Goal: Task Accomplishment & Management: Complete application form

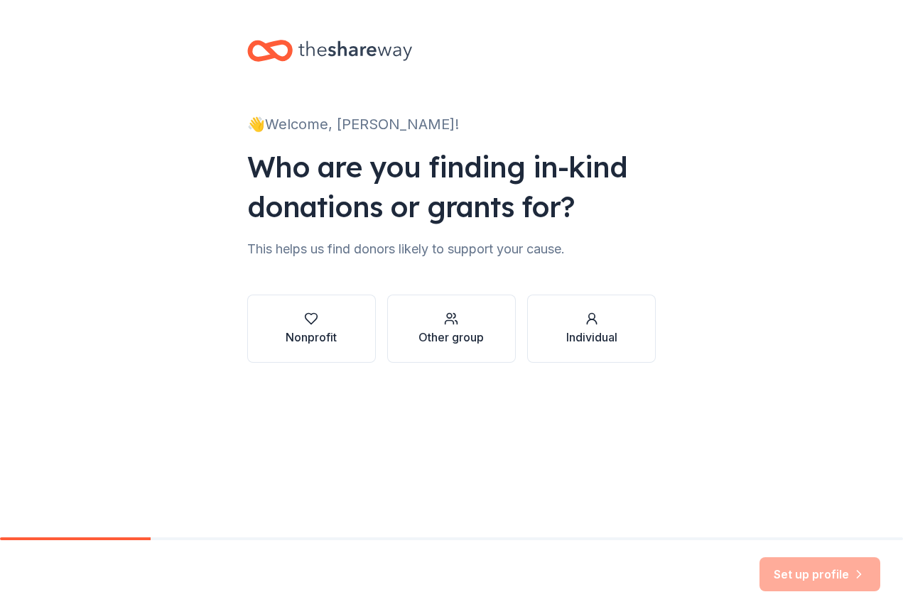
click at [330, 336] on div "Nonprofit" at bounding box center [311, 337] width 51 height 17
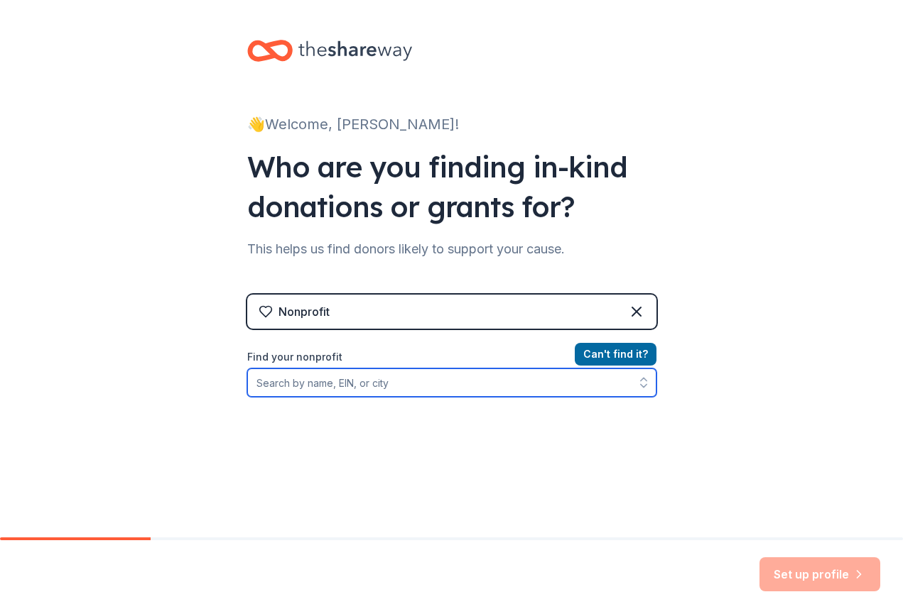
click at [560, 389] on input "Find your nonprofit" at bounding box center [451, 383] width 409 height 28
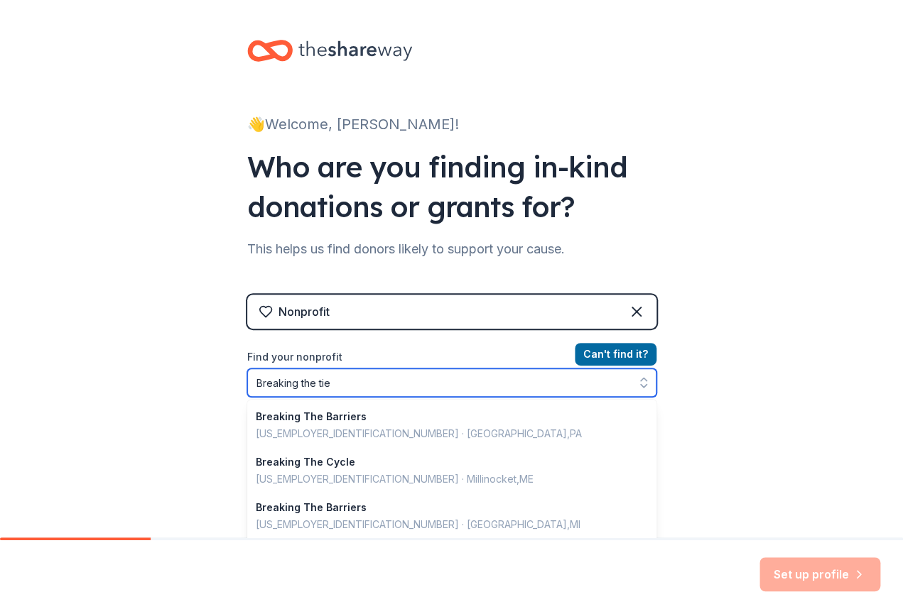
type input "Breaking the ties"
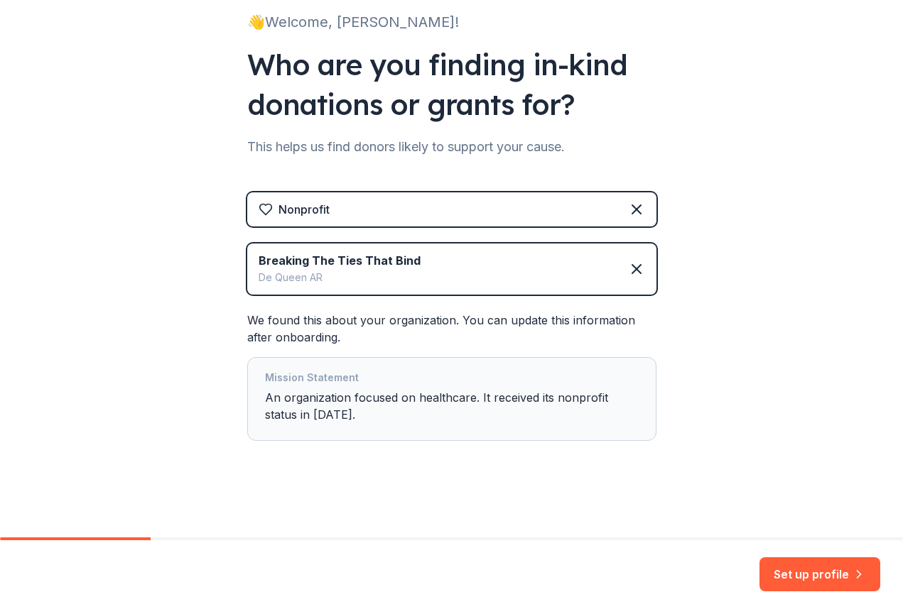
scroll to position [102, 0]
click at [823, 577] on button "Set up profile" at bounding box center [819, 575] width 121 height 34
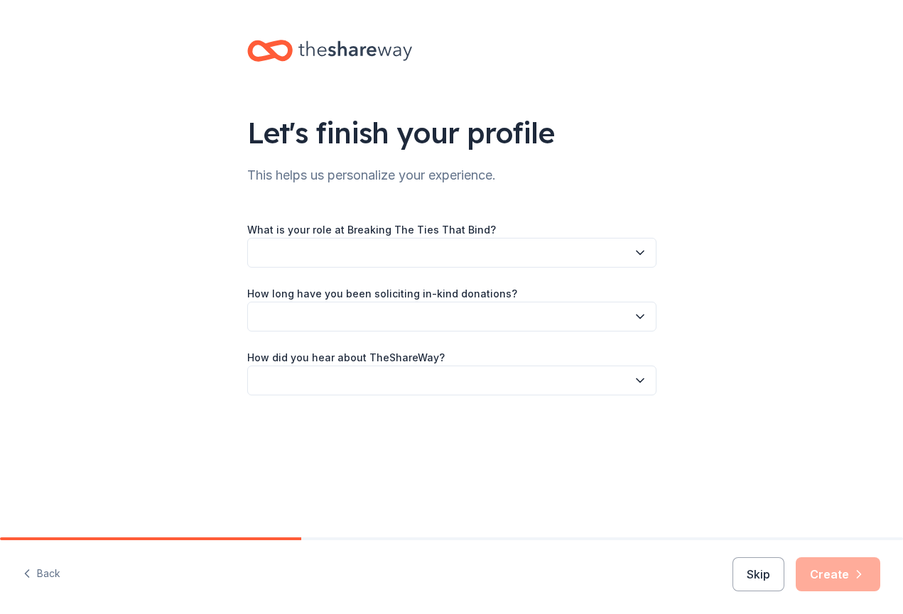
click at [627, 253] on button "button" at bounding box center [451, 253] width 409 height 30
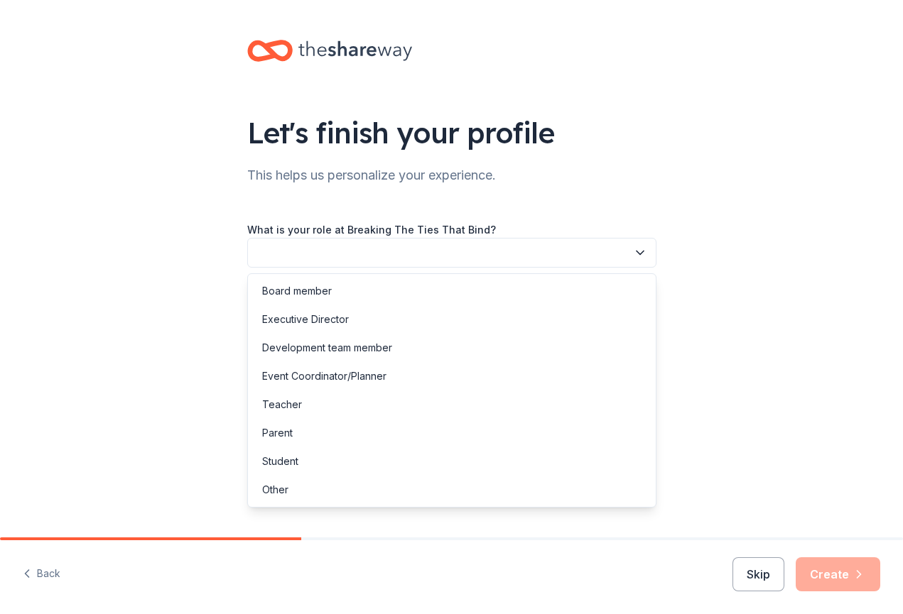
click at [370, 345] on div "Development team member" at bounding box center [327, 348] width 130 height 17
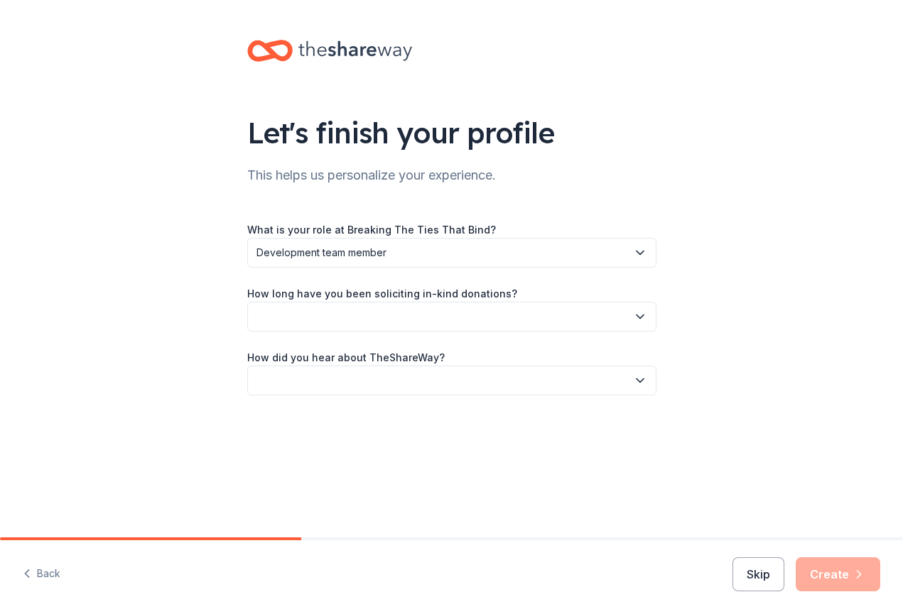
click at [547, 318] on button "button" at bounding box center [451, 317] width 409 height 30
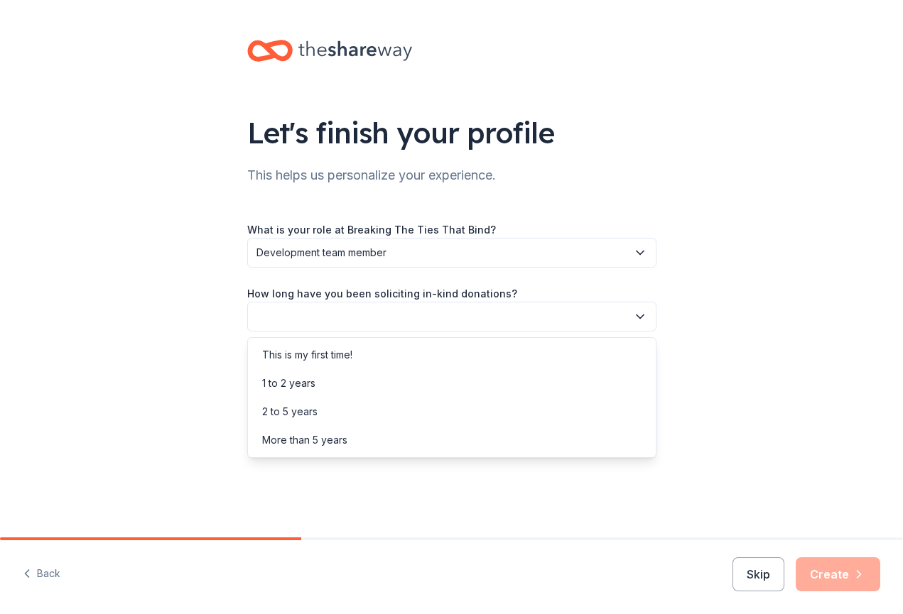
click at [309, 386] on div "1 to 2 years" at bounding box center [288, 383] width 53 height 17
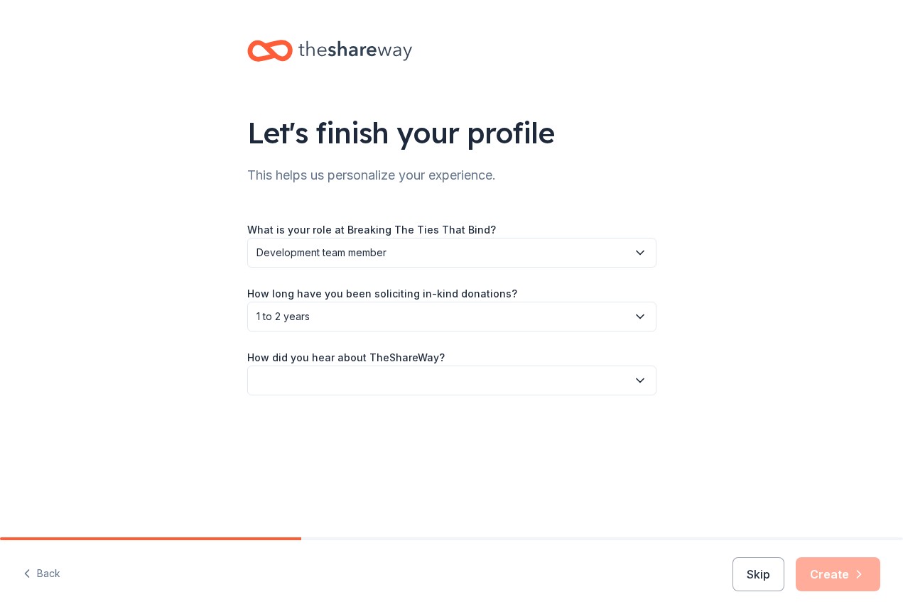
click at [556, 374] on button "button" at bounding box center [451, 381] width 409 height 30
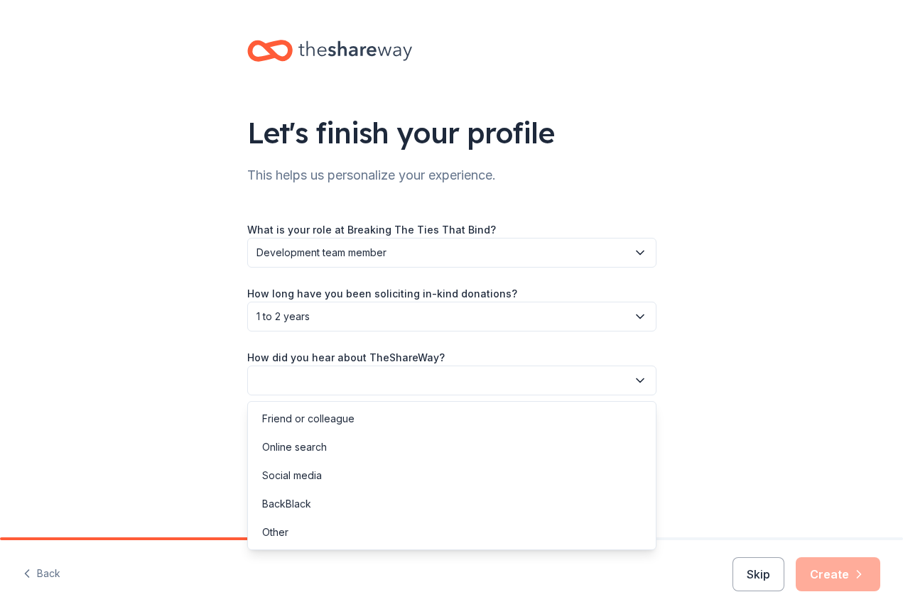
click at [343, 423] on div "Friend or colleague" at bounding box center [308, 419] width 92 height 17
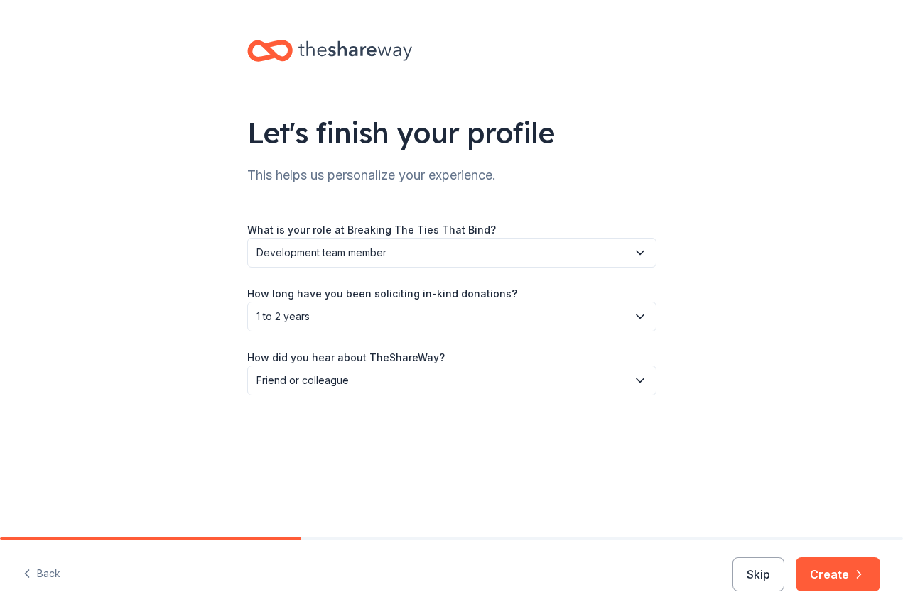
click at [853, 575] on icon "button" at bounding box center [859, 575] width 14 height 14
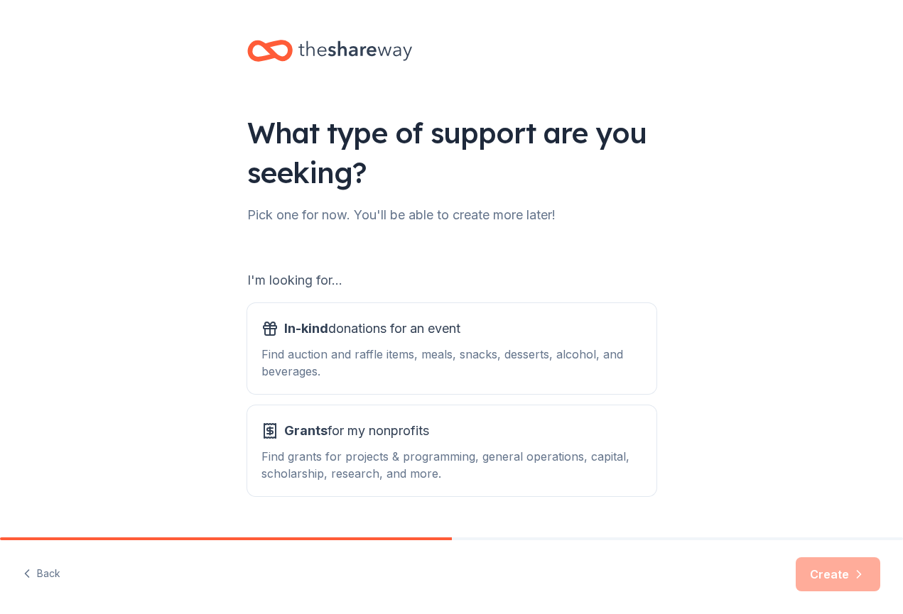
click at [519, 416] on button "Grants for my nonprofits Find grants for projects & programming, general operat…" at bounding box center [451, 451] width 409 height 91
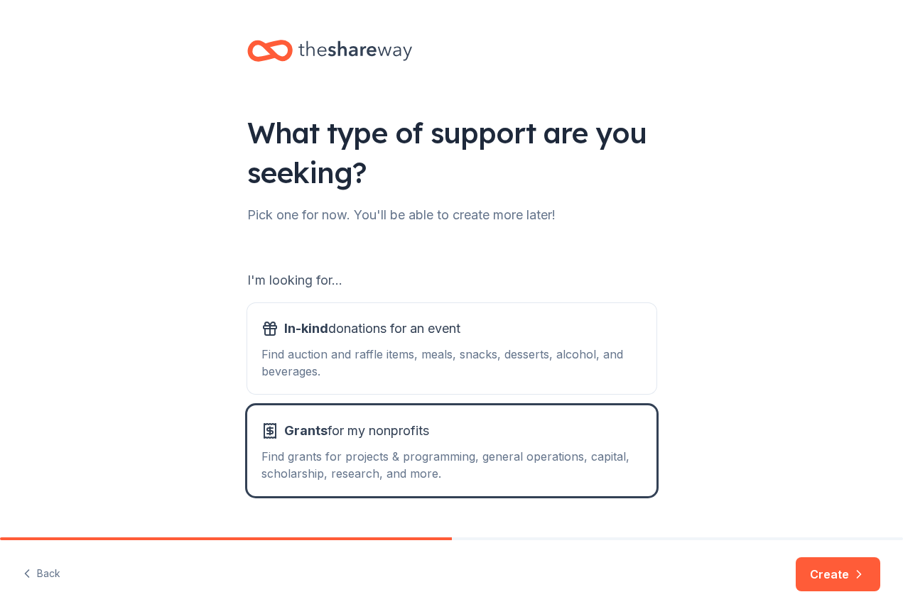
click at [608, 383] on button "In-kind donations for an event Find auction and raffle items, meals, snacks, de…" at bounding box center [451, 348] width 409 height 91
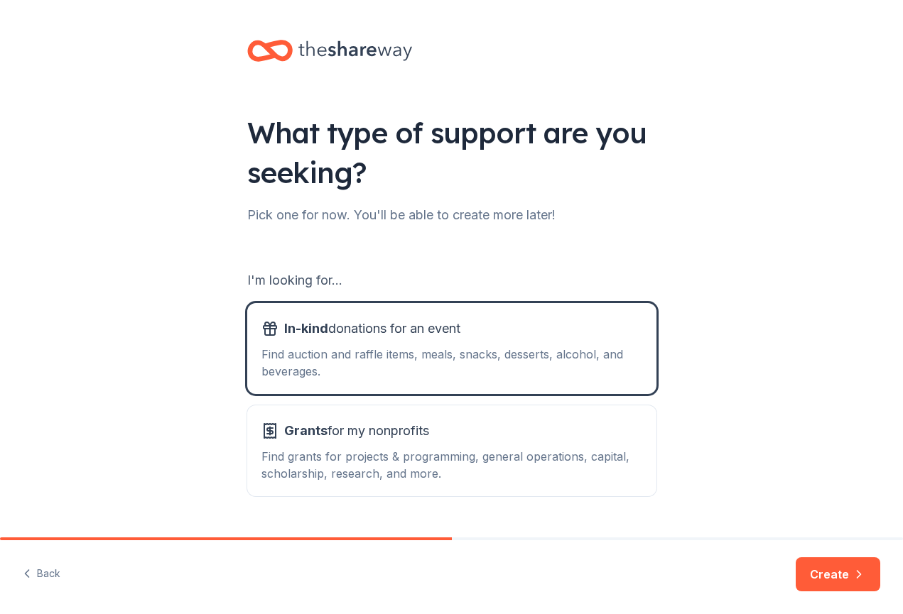
click at [578, 463] on div "Find grants for projects & programming, general operations, capital, scholarshi…" at bounding box center [451, 465] width 381 height 34
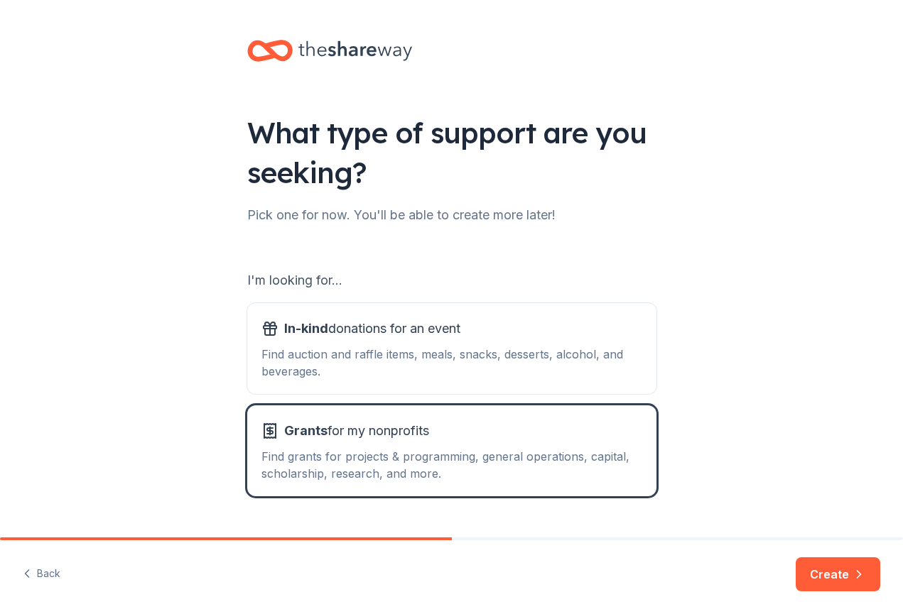
click at [856, 561] on button "Create" at bounding box center [838, 575] width 85 height 34
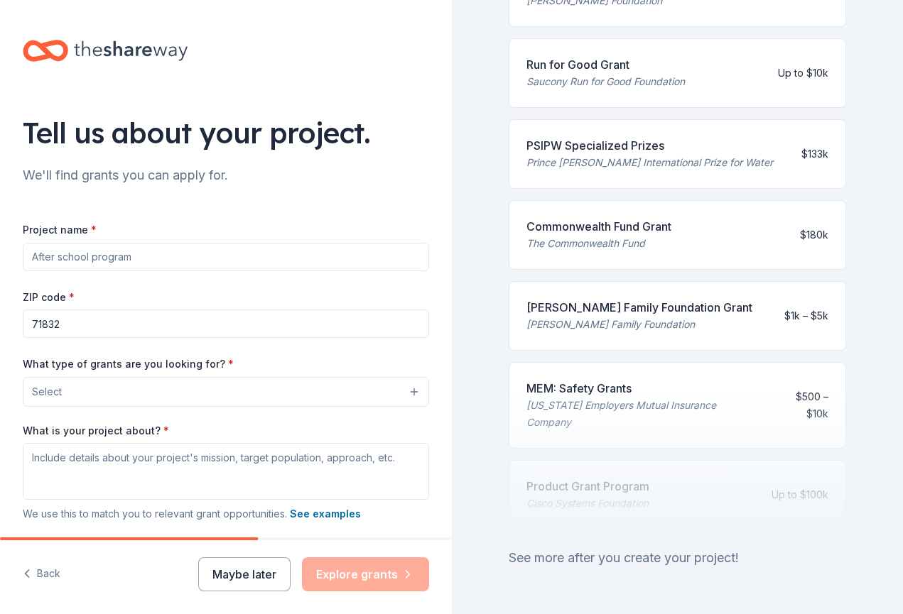
scroll to position [531, 0]
click at [367, 264] on input "Project name *" at bounding box center [226, 257] width 406 height 28
type input "You Matter Youth Diversion Program"
click at [292, 378] on button "Select" at bounding box center [226, 392] width 406 height 30
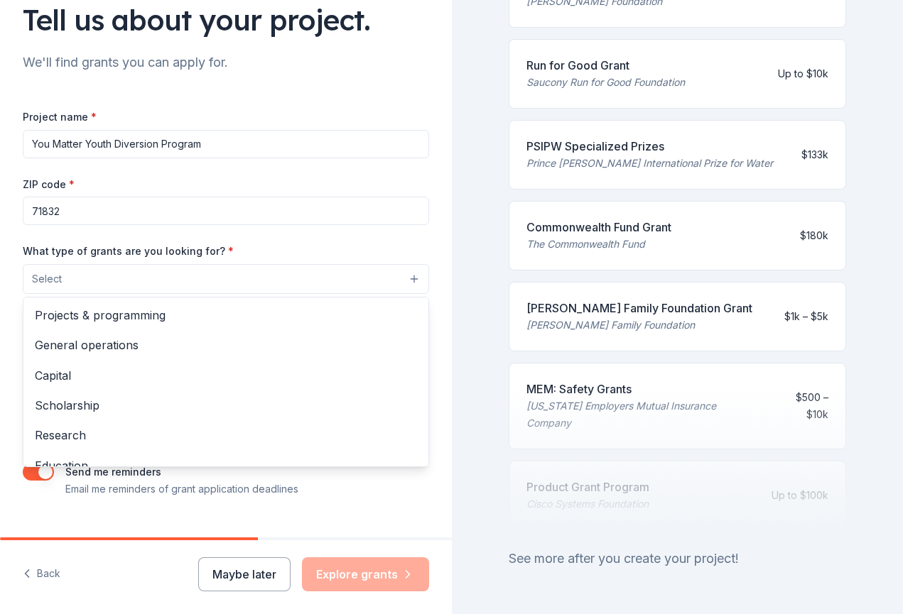
scroll to position [112, 0]
click at [153, 328] on div "Projects & programming" at bounding box center [225, 316] width 405 height 30
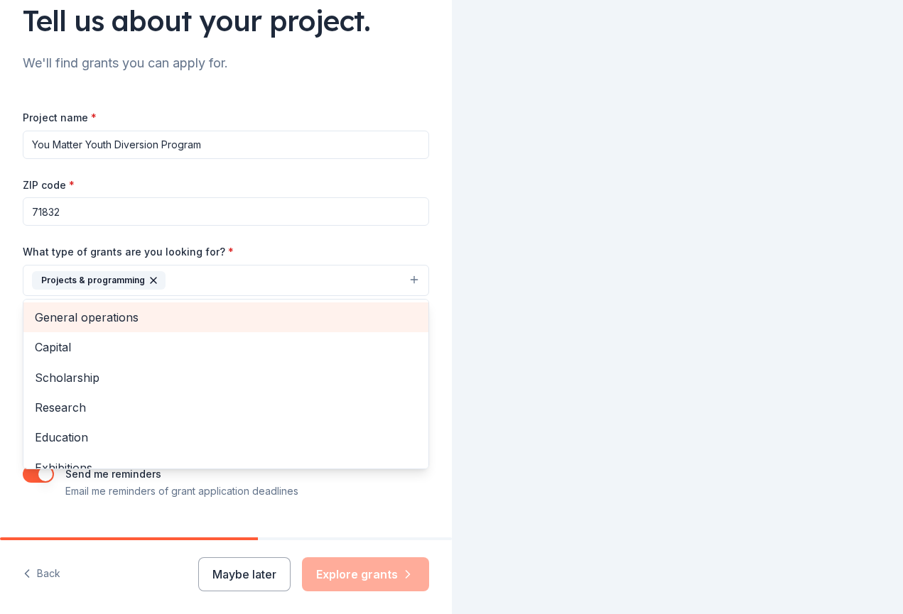
scroll to position [0, 0]
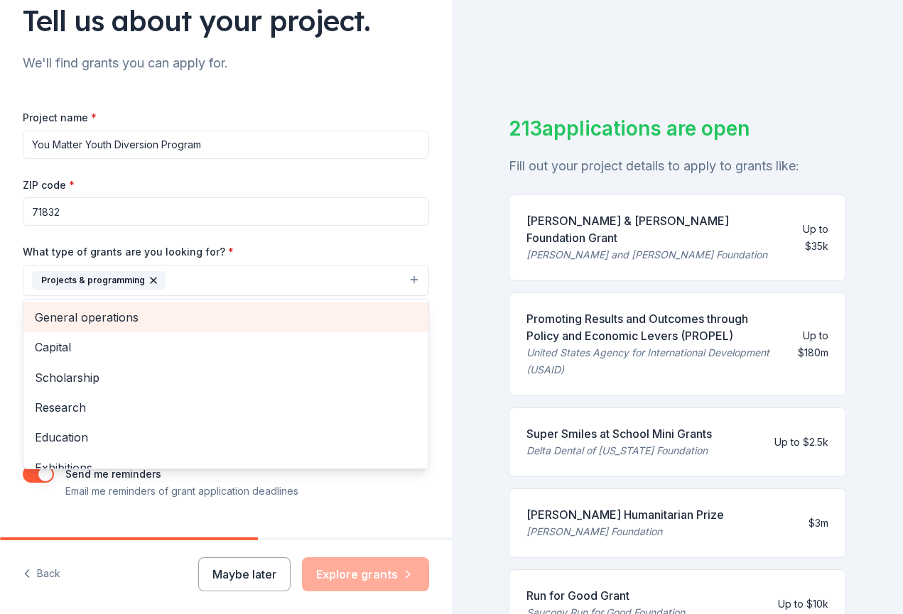
click at [106, 325] on span "General operations" at bounding box center [226, 317] width 382 height 18
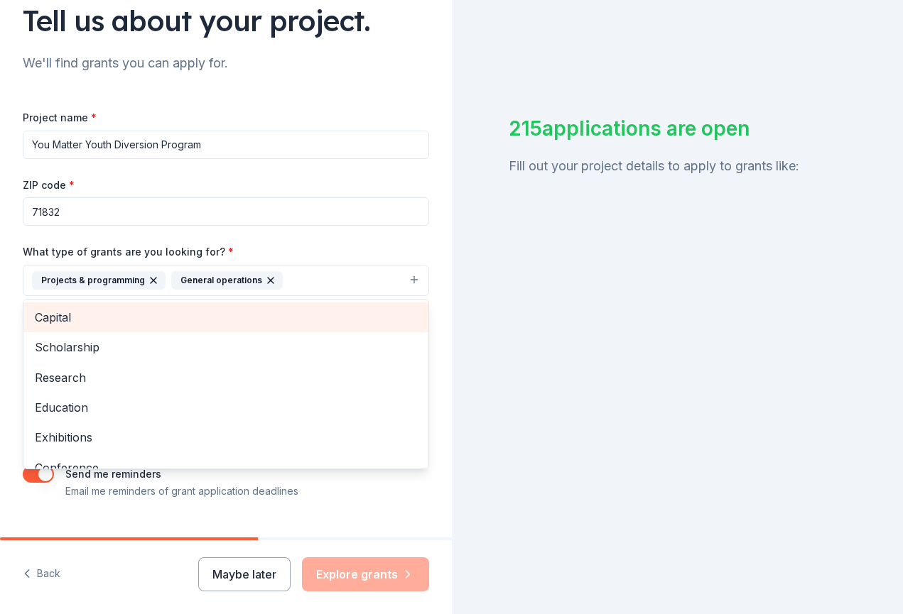
click at [102, 323] on span "Capital" at bounding box center [226, 317] width 382 height 18
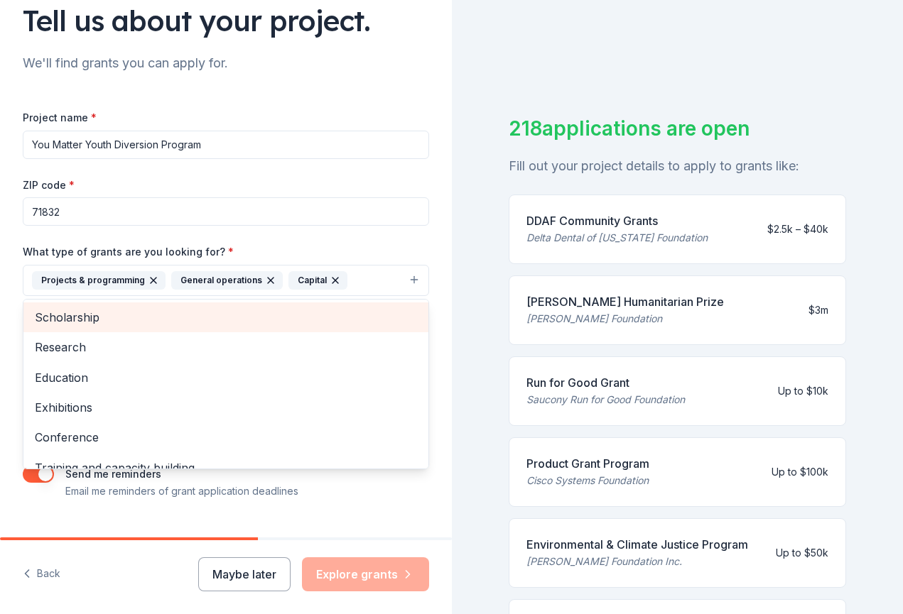
click at [102, 315] on span "Scholarship" at bounding box center [226, 317] width 382 height 18
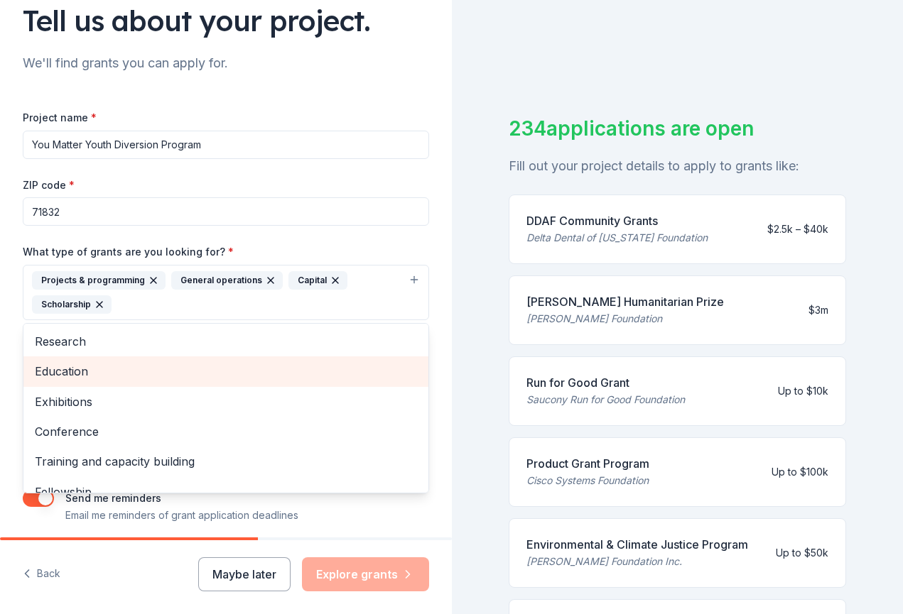
click at [84, 373] on span "Education" at bounding box center [226, 371] width 382 height 18
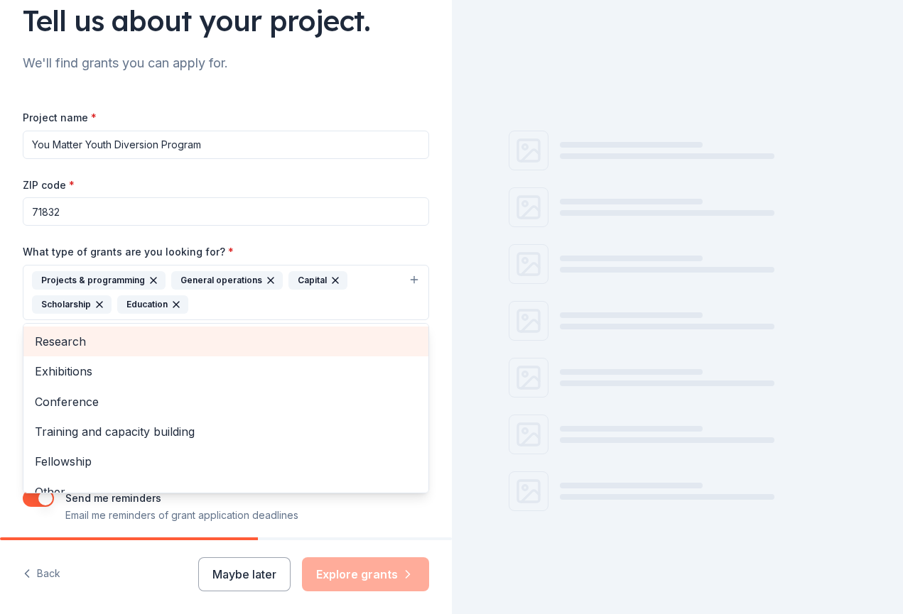
click at [82, 340] on span "Research" at bounding box center [226, 341] width 382 height 18
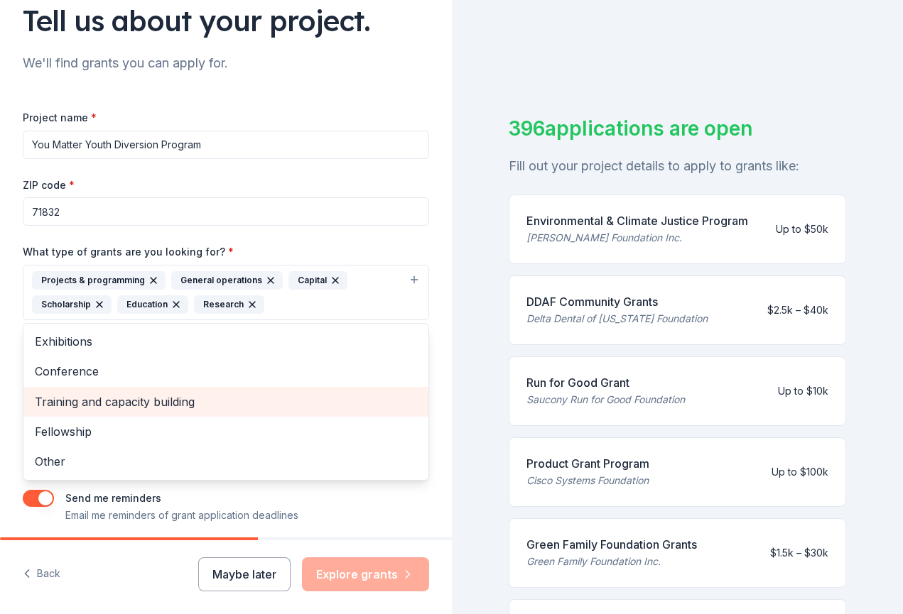
click at [184, 406] on span "Training and capacity building" at bounding box center [226, 402] width 382 height 18
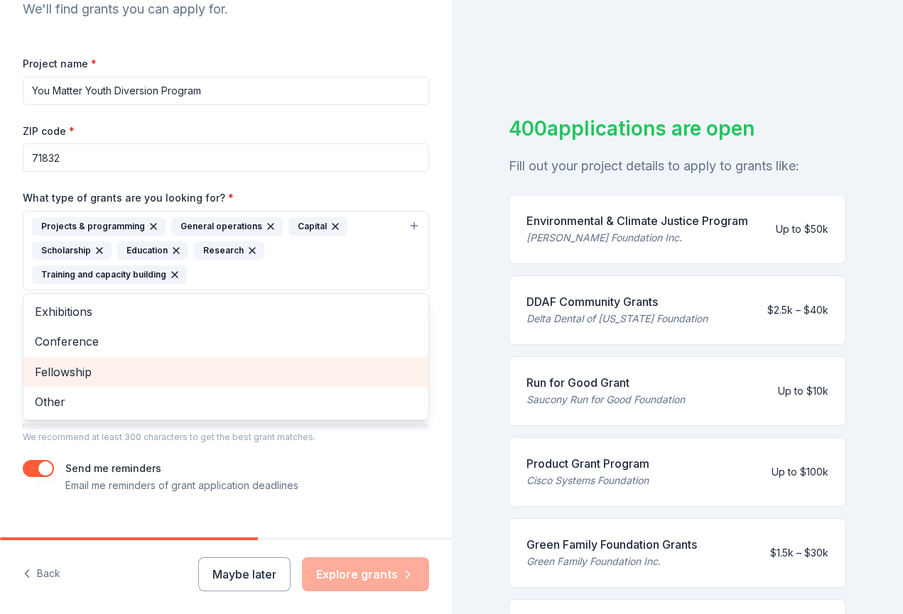
scroll to position [166, 0]
